Goal: Navigation & Orientation: Find specific page/section

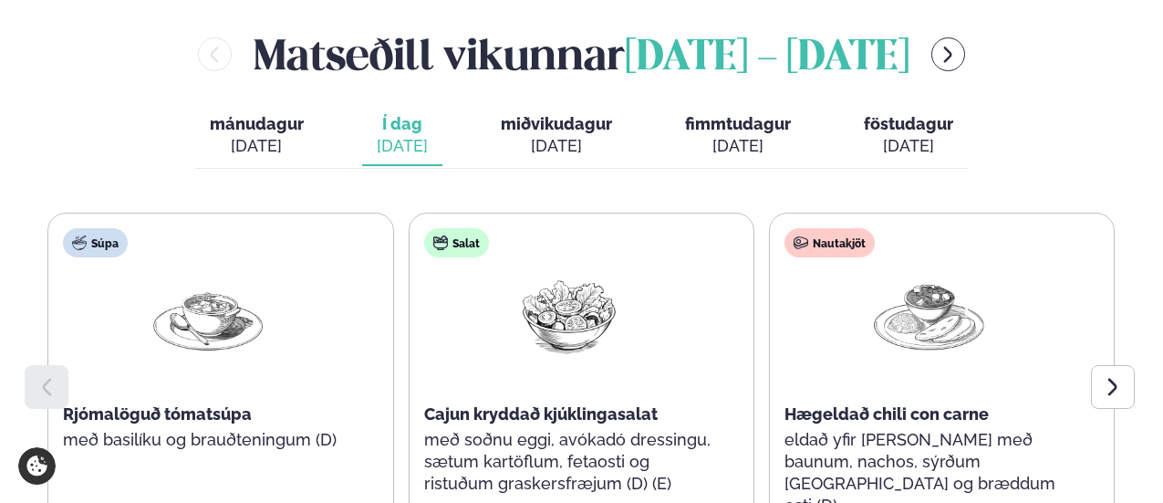
scroll to position [912, 0]
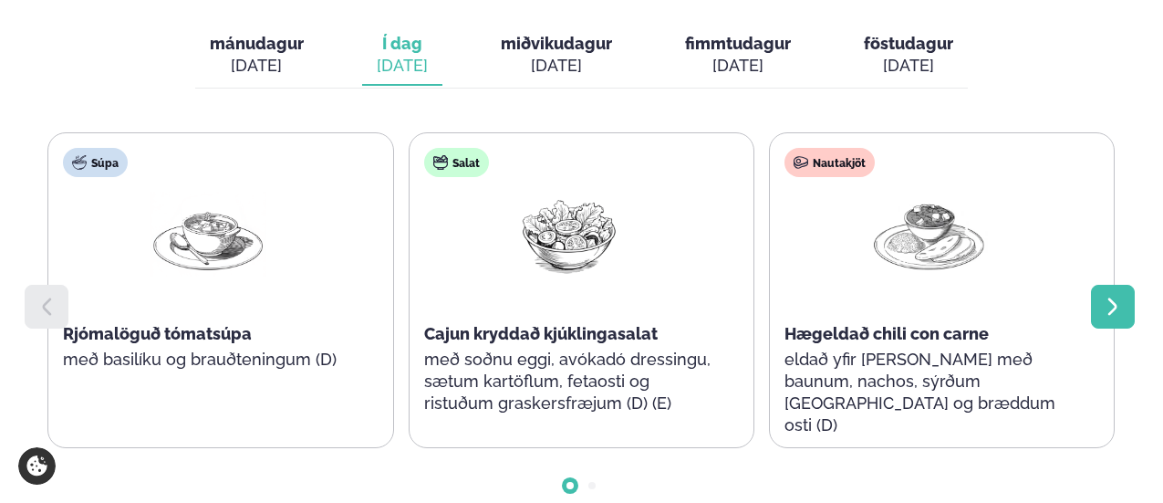
click at [1131, 285] on div at bounding box center [1113, 307] width 44 height 44
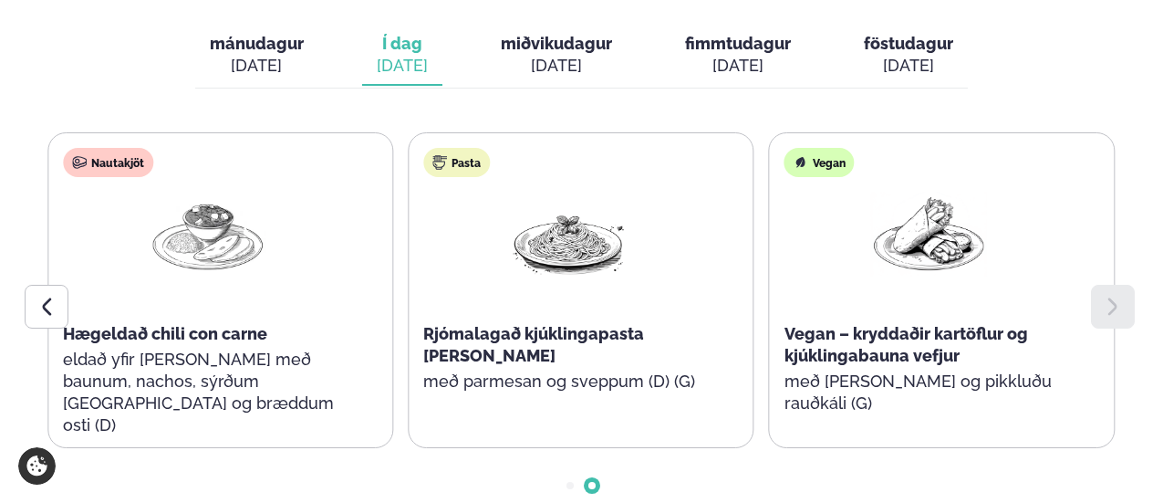
click at [1131, 285] on div at bounding box center [1113, 307] width 44 height 44
click at [31, 285] on div at bounding box center [47, 307] width 44 height 44
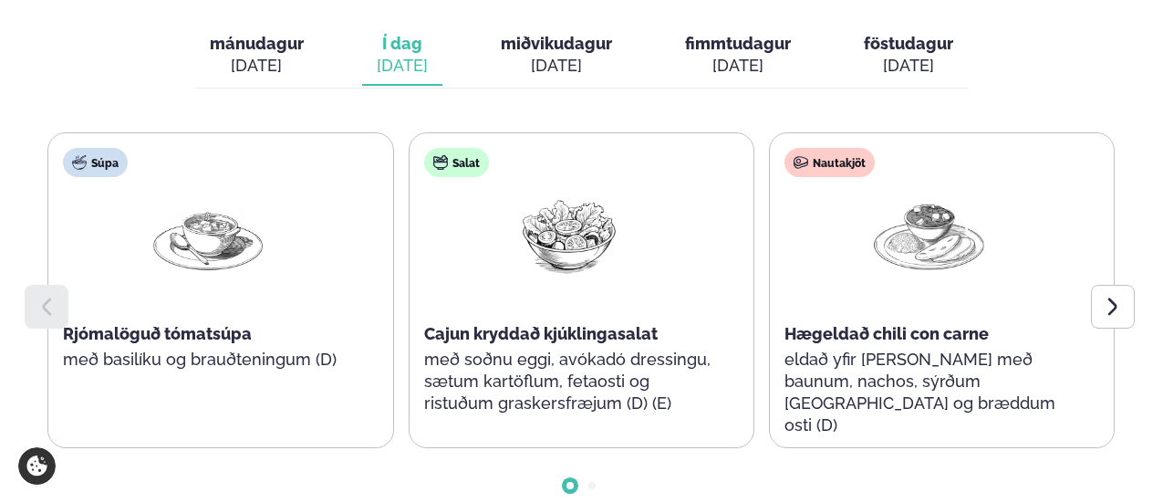
click at [31, 285] on div at bounding box center [47, 307] width 44 height 44
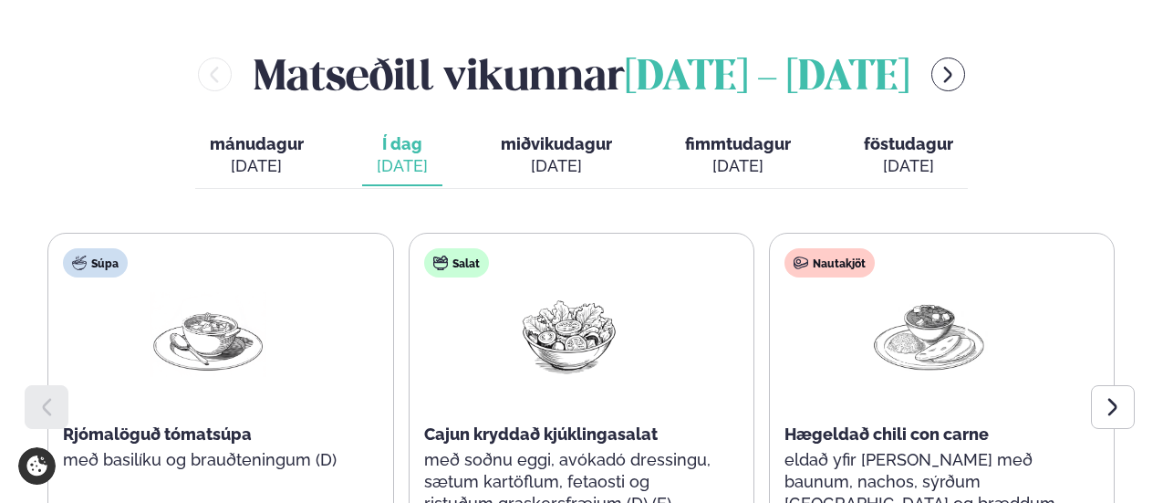
scroll to position [821, 0]
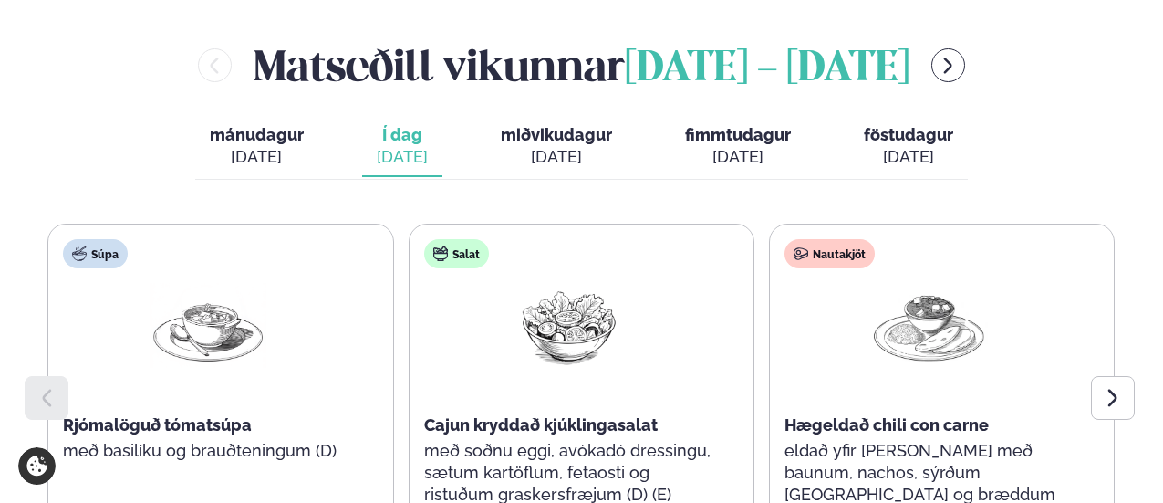
click at [46, 387] on icon at bounding box center [47, 398] width 22 height 22
click at [45, 387] on icon at bounding box center [47, 398] width 22 height 22
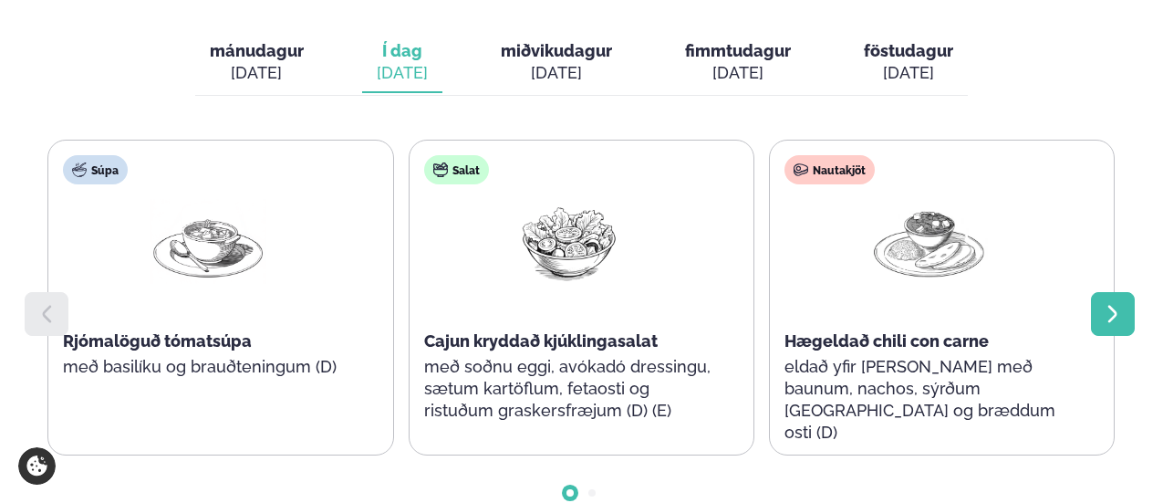
scroll to position [912, 0]
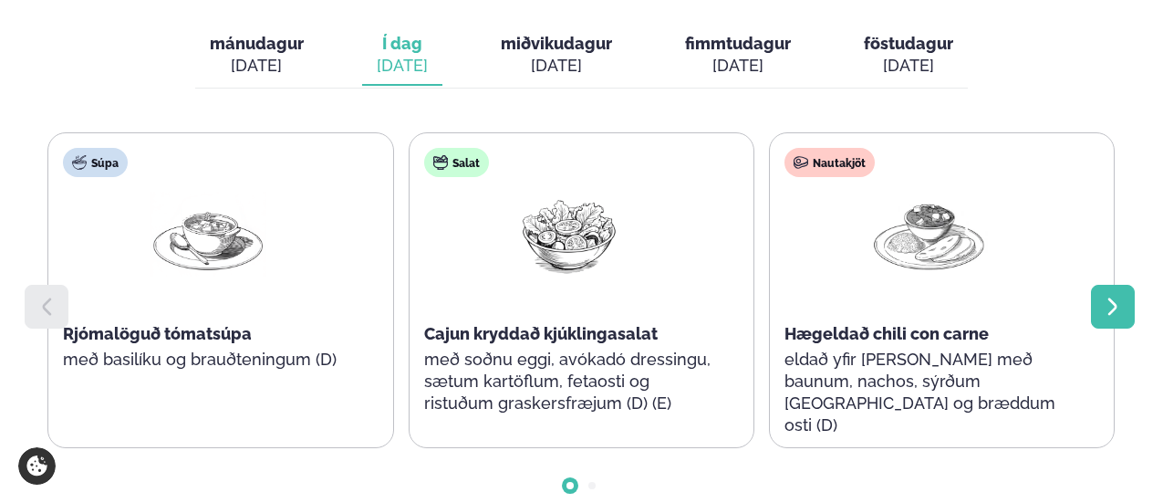
click at [1114, 296] on icon at bounding box center [1113, 307] width 22 height 22
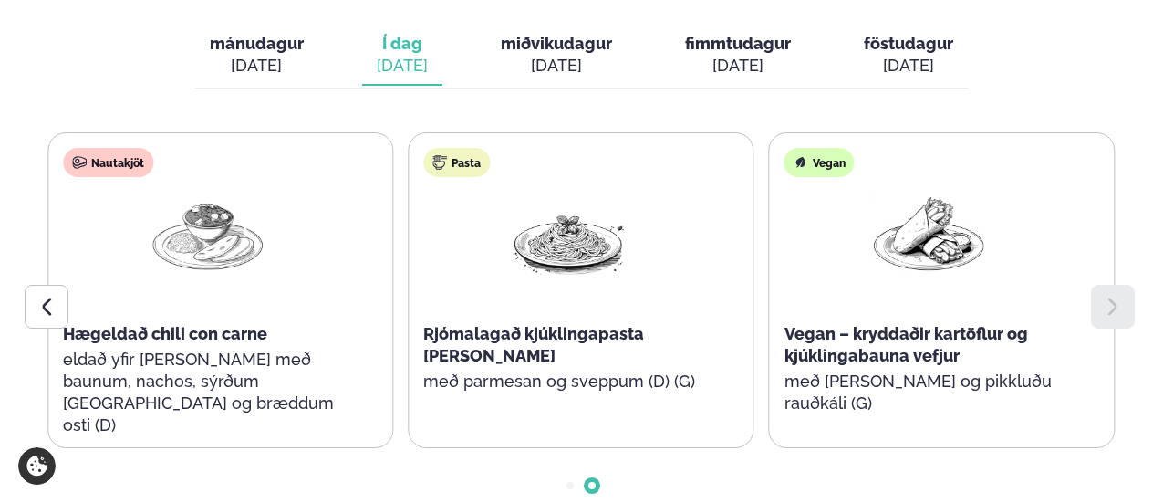
click at [1113, 296] on icon at bounding box center [1113, 307] width 22 height 22
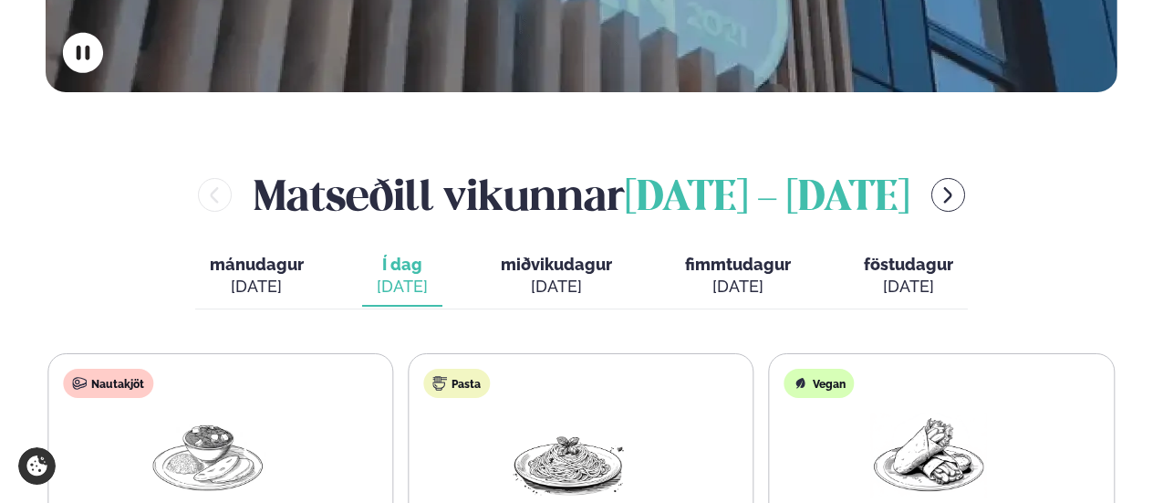
scroll to position [730, 0]
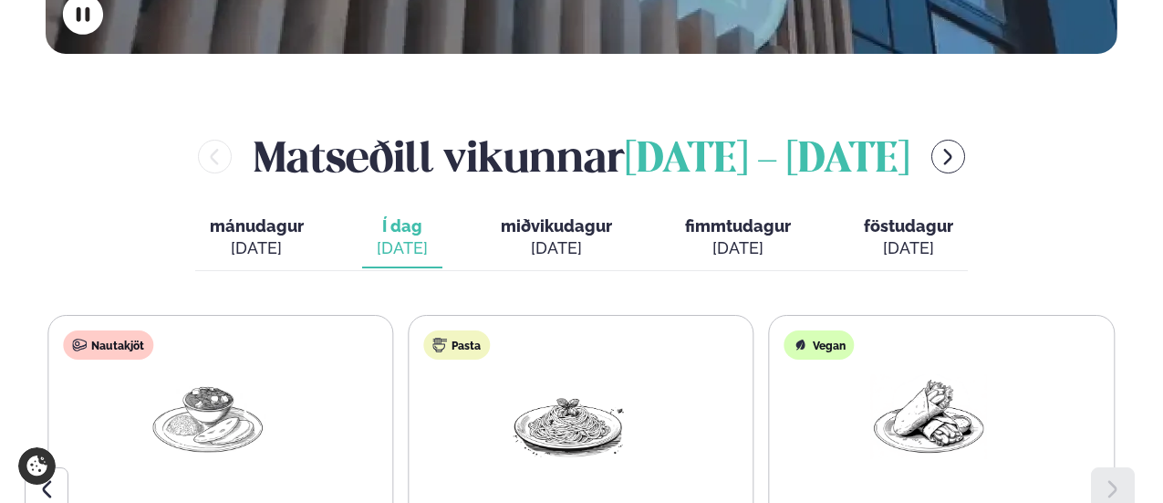
click at [575, 216] on span "miðvikudagur" at bounding box center [556, 225] width 111 height 19
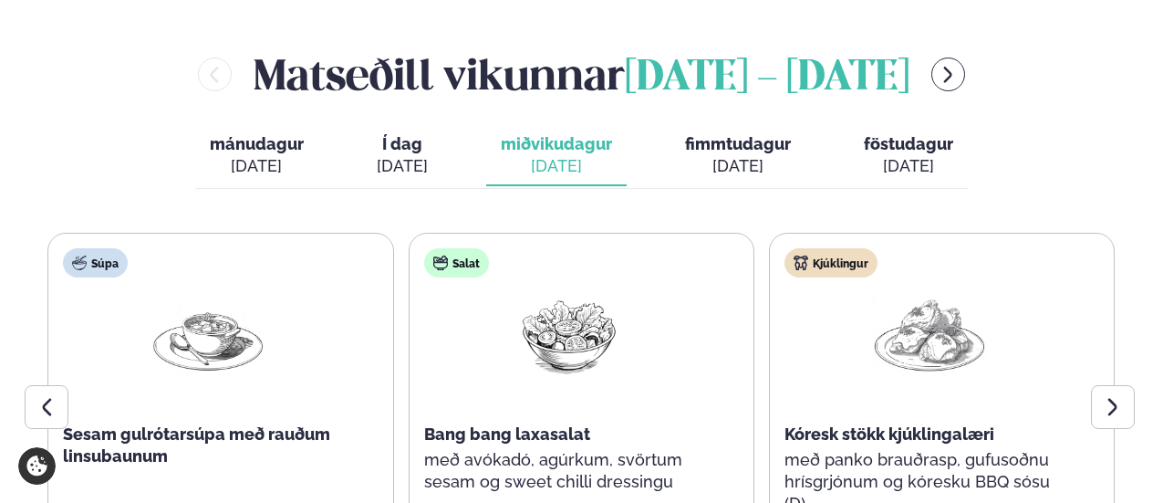
scroll to position [821, 0]
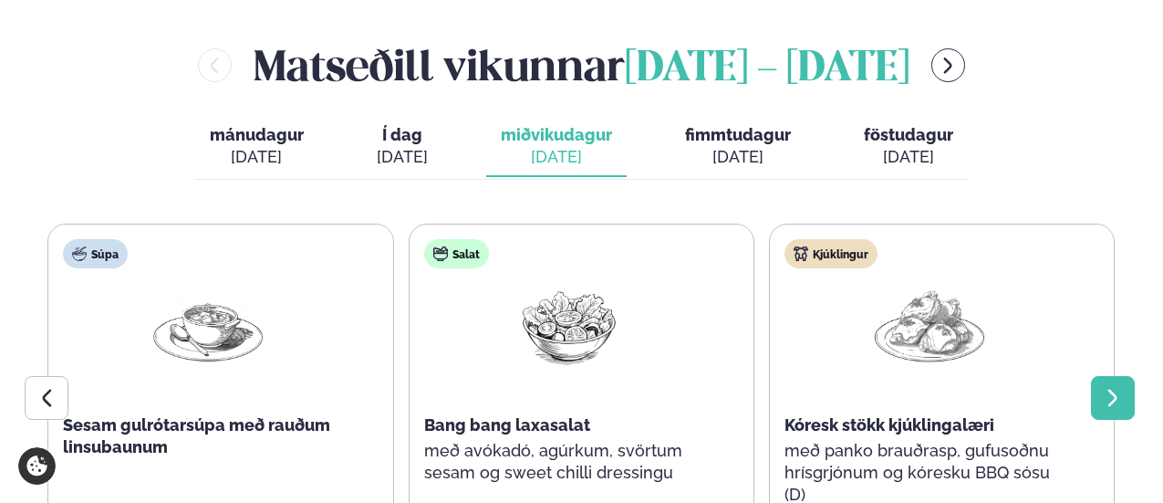
click at [1105, 387] on icon at bounding box center [1113, 398] width 22 height 22
